Goal: Find specific page/section: Find specific page/section

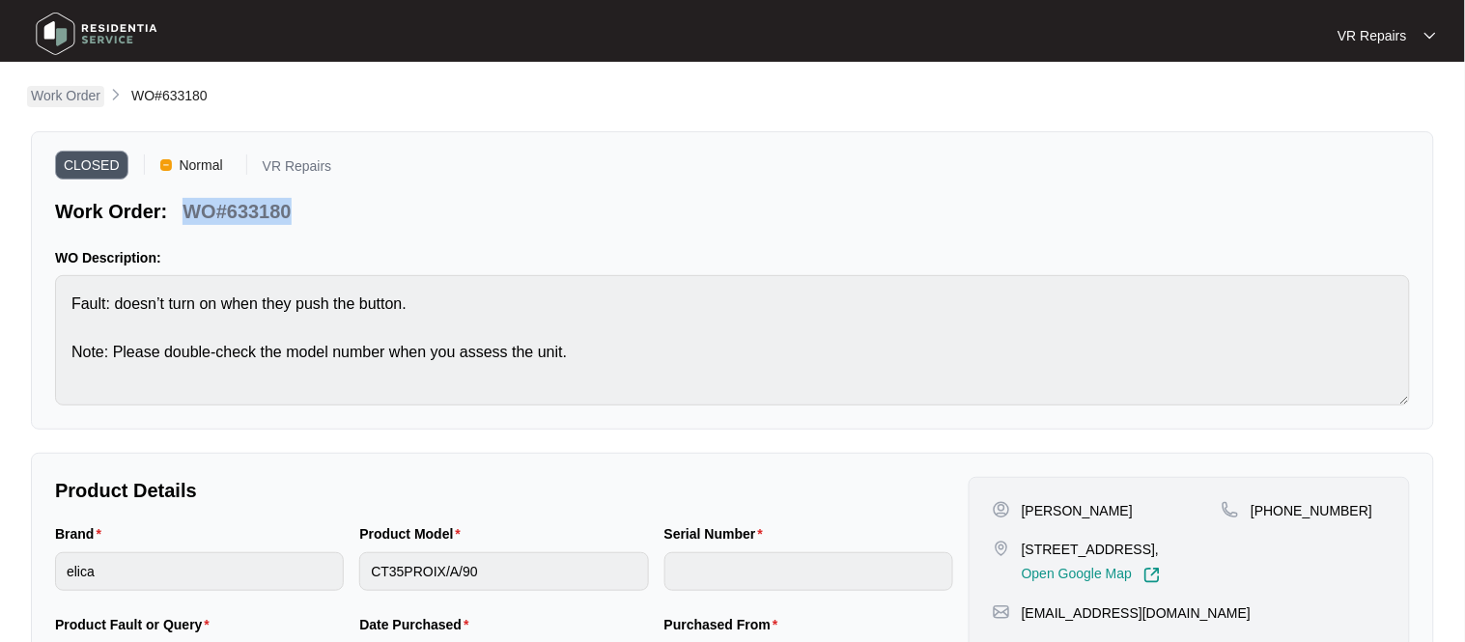
click at [75, 90] on p "Work Order" at bounding box center [66, 95] width 70 height 19
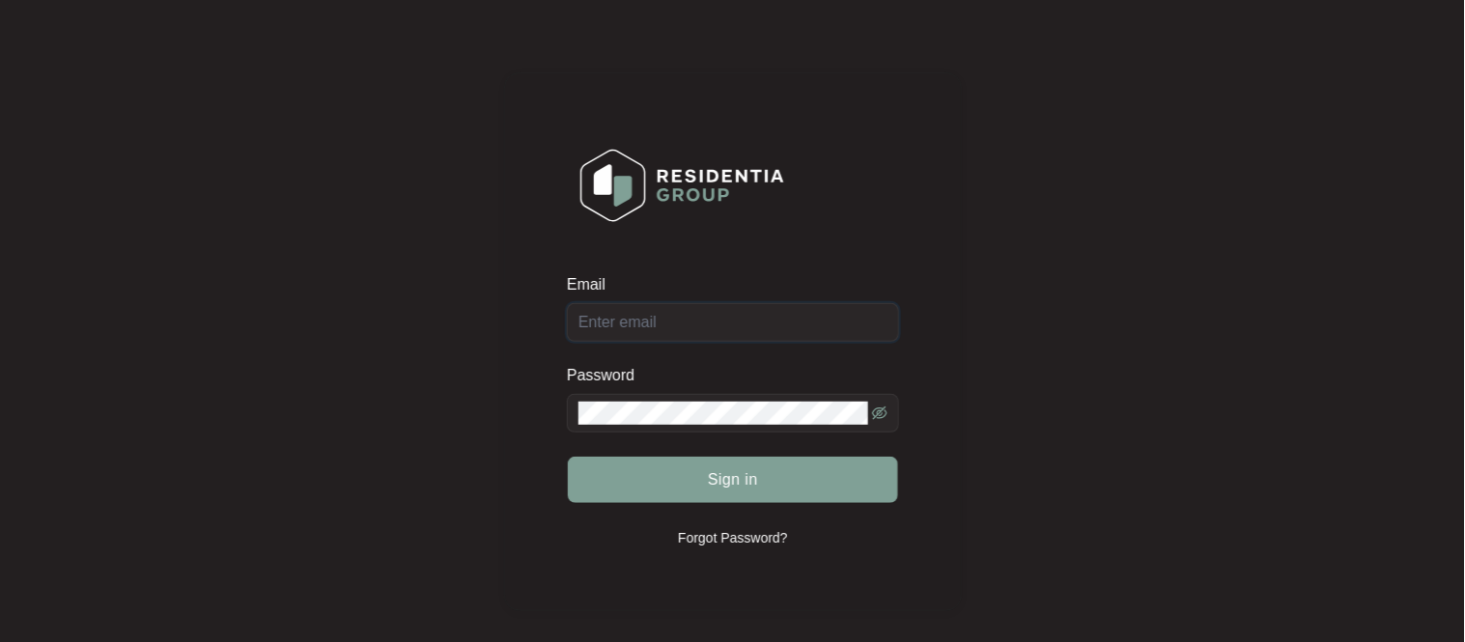
type input "[EMAIL_ADDRESS][DOMAIN_NAME]"
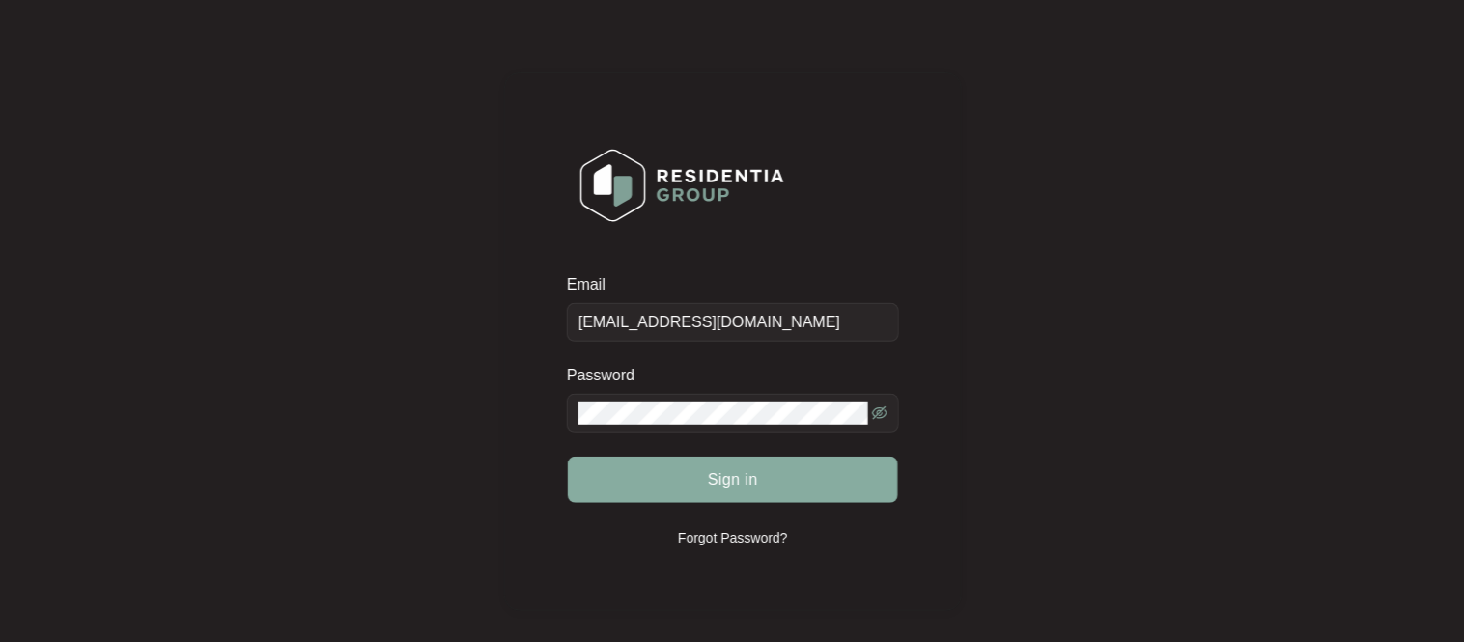
click at [624, 499] on button "Sign in" at bounding box center [733, 480] width 330 height 46
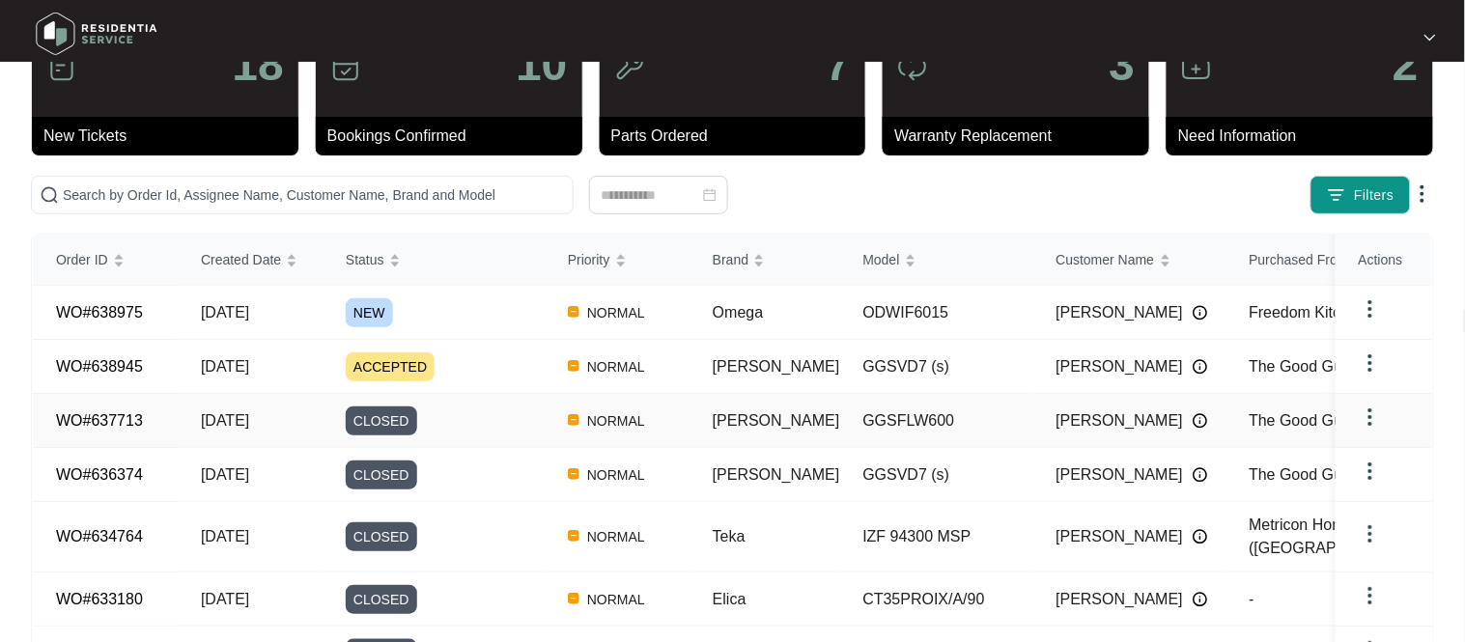
scroll to position [78, 0]
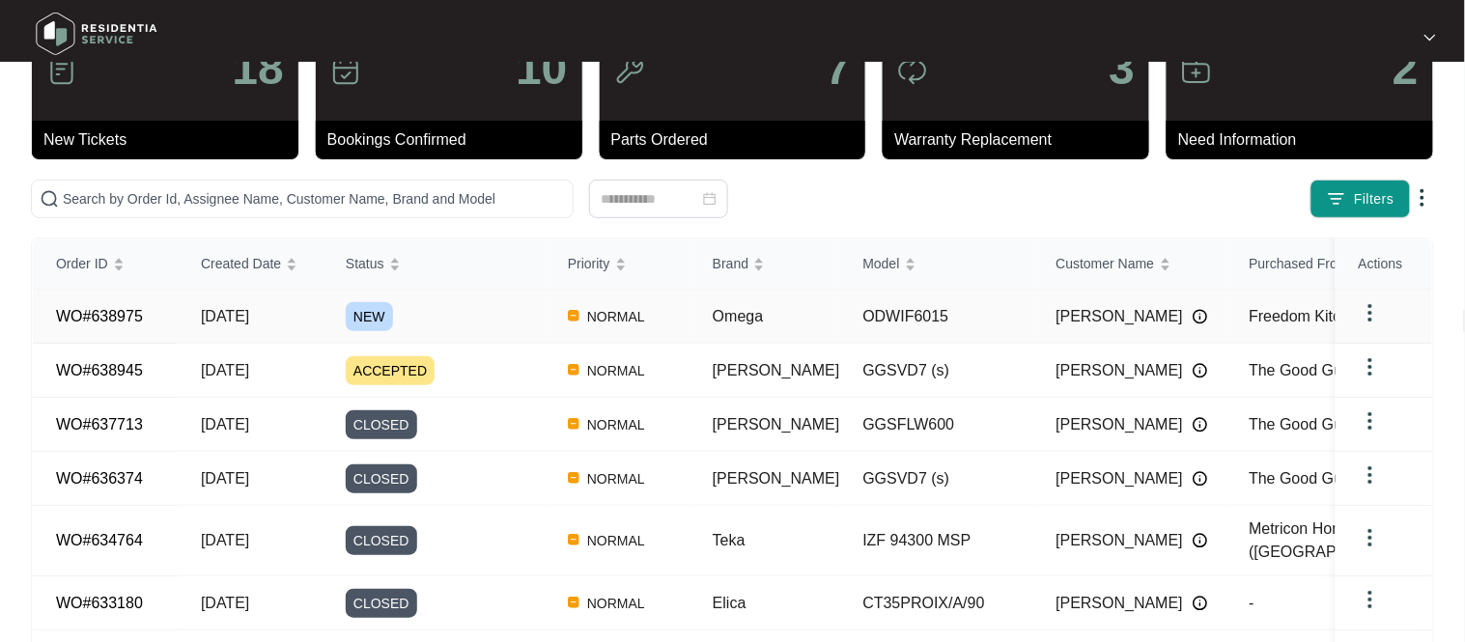
click at [111, 322] on link "WO#638975" at bounding box center [99, 316] width 87 height 16
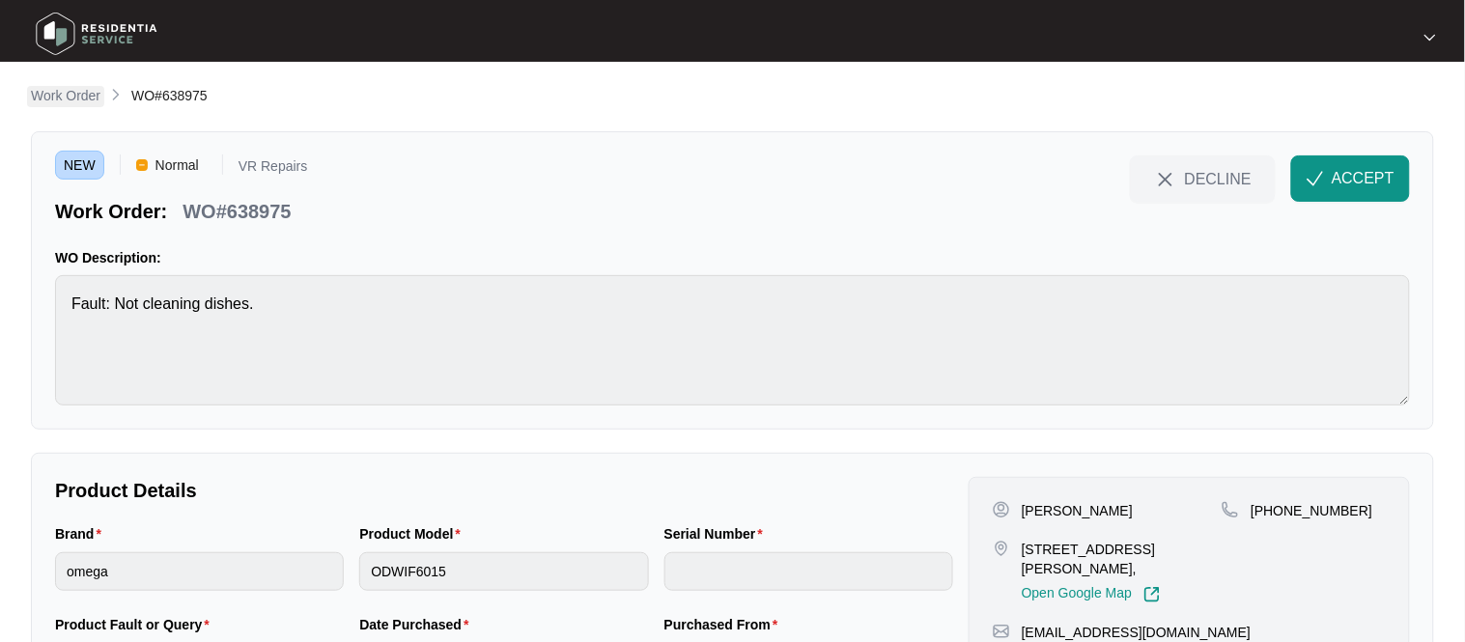
click at [37, 97] on p "Work Order" at bounding box center [66, 95] width 70 height 19
